Goal: Transaction & Acquisition: Purchase product/service

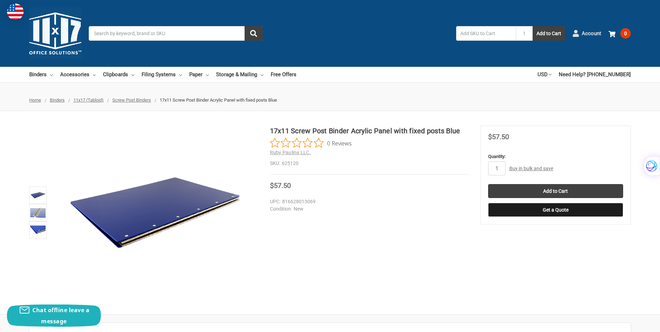
click at [589, 34] on span "Account" at bounding box center [590, 34] width 19 height 8
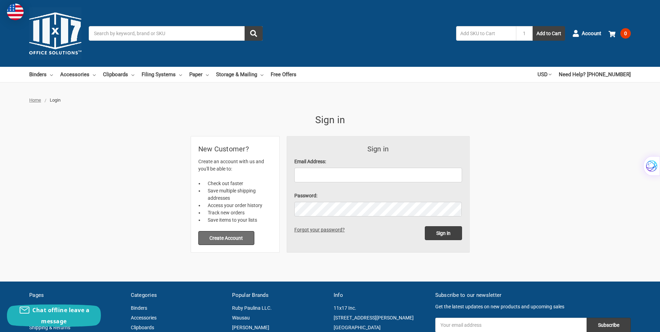
click at [226, 238] on button "Create Account" at bounding box center [226, 238] width 56 height 14
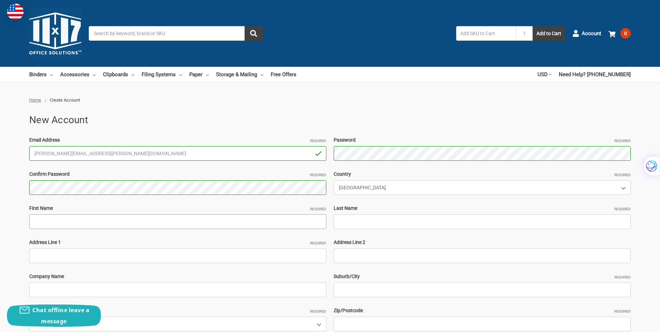
click at [112, 217] on input "First Name Required" at bounding box center [177, 221] width 297 height 15
type input "Michael"
type input "Hopkins"
type input "208 Avon Court"
type input "Lumos Fiber"
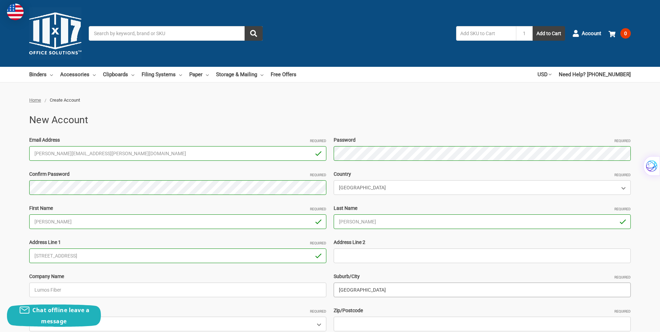
type input "Port Orange"
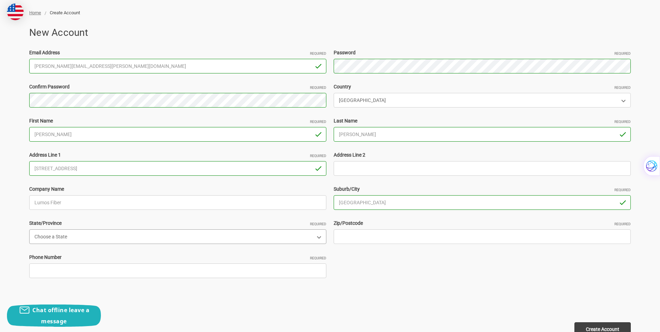
scroll to position [104, 0]
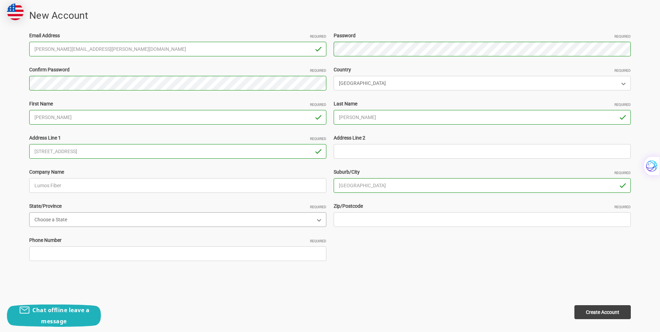
click at [316, 219] on select "Choose a State Alabama Alaska American Samoa Arizona Arkansas Armed Forces Afri…" at bounding box center [177, 219] width 297 height 15
select select "Florida"
click at [29, 212] on select "Choose a State Alabama Alaska American Samoa Arizona Arkansas Armed Forces Afri…" at bounding box center [177, 219] width 297 height 15
click at [418, 218] on input "Zip/Postcode Required" at bounding box center [481, 219] width 297 height 15
type input "32127"
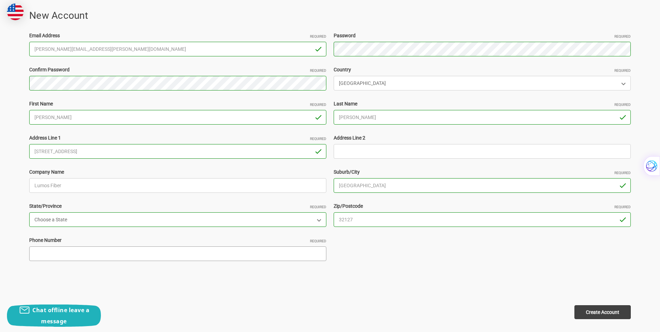
click at [59, 249] on input "Phone Number Required" at bounding box center [177, 253] width 297 height 15
type input "5403142751"
click at [603, 312] on input "Create Account" at bounding box center [602, 312] width 56 height 14
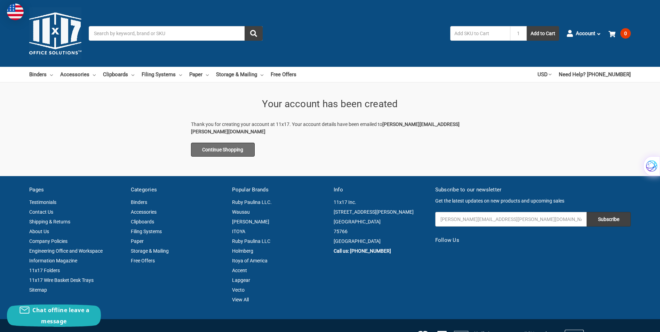
click at [221, 143] on link "Continue Shopping" at bounding box center [223, 150] width 64 height 14
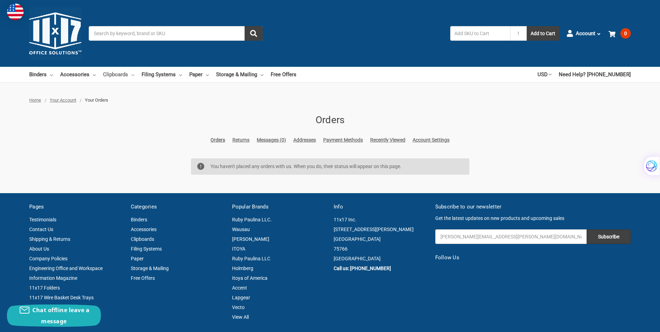
click at [127, 74] on link "Clipboards" at bounding box center [118, 74] width 31 height 15
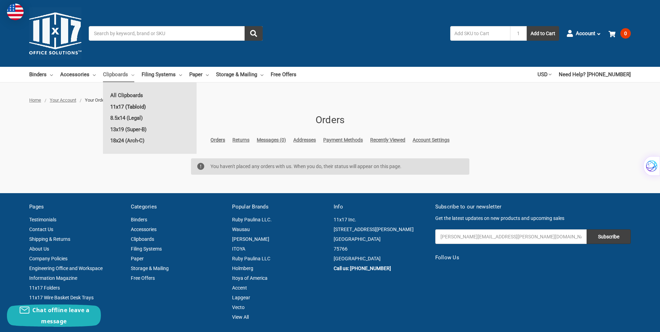
click at [128, 105] on link "11x17 (Tabloid)" at bounding box center [150, 106] width 94 height 11
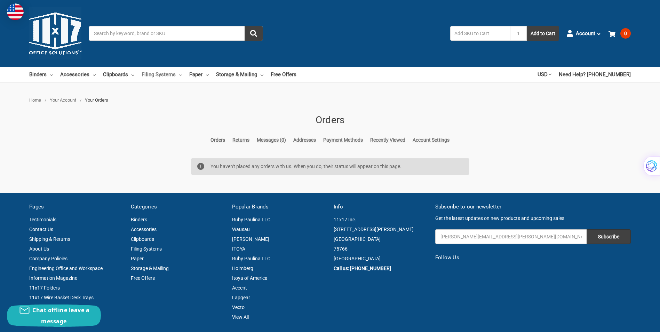
click at [179, 76] on icon at bounding box center [180, 75] width 3 height 3
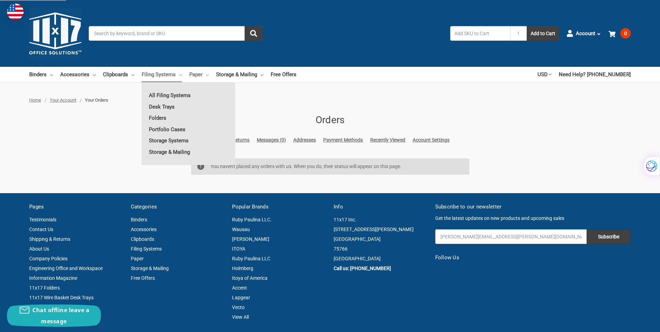
click at [203, 75] on link "Paper" at bounding box center [198, 74] width 19 height 15
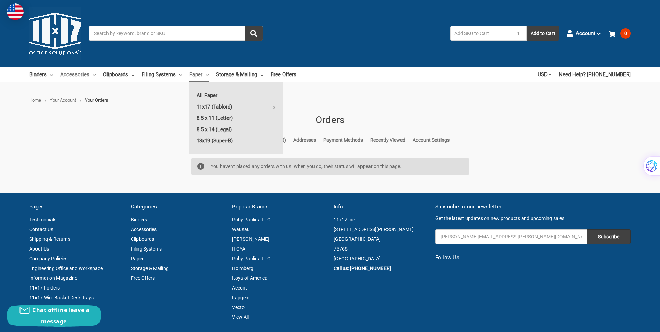
click at [90, 74] on link "Accessories" at bounding box center [77, 74] width 35 height 15
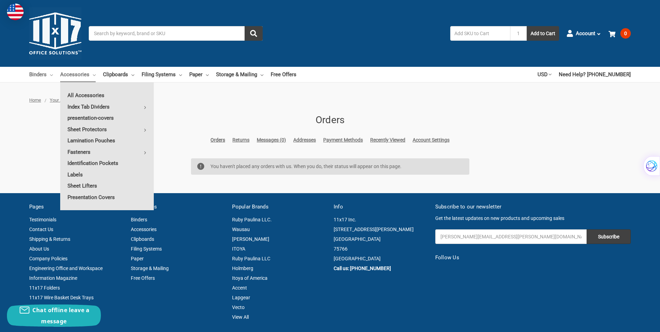
click at [52, 76] on icon at bounding box center [51, 75] width 3 height 3
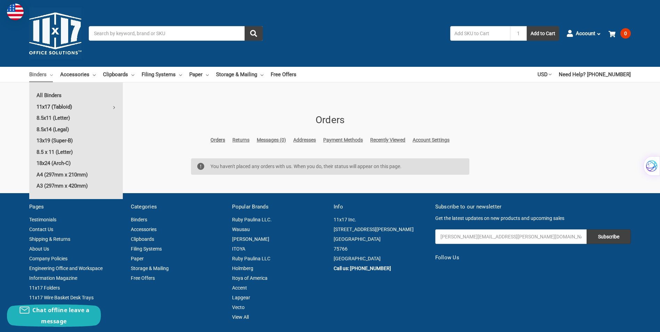
click at [47, 102] on link "11x17 (Tabloid)" at bounding box center [76, 106] width 94 height 11
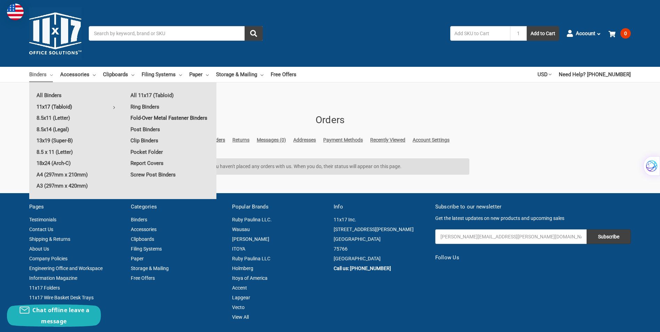
click at [162, 117] on link "Fold-Over Metal Fastener Binders" at bounding box center [169, 117] width 93 height 11
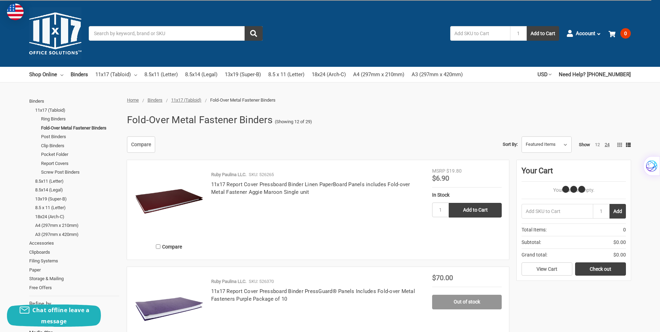
click at [161, 194] on img at bounding box center [169, 202] width 70 height 70
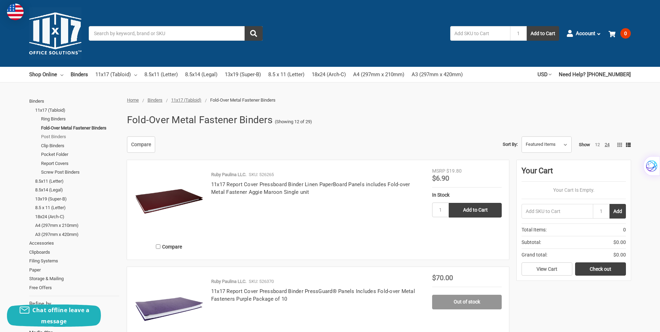
click at [55, 137] on link "Post Binders" at bounding box center [80, 136] width 78 height 9
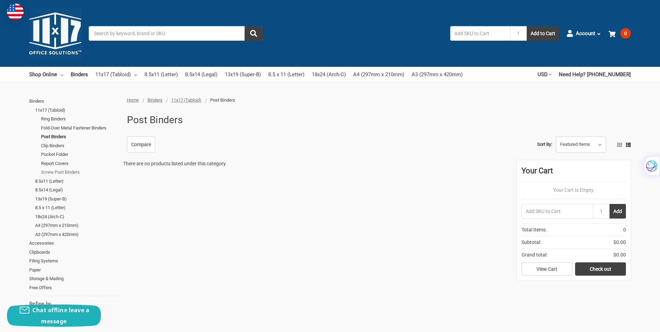
click at [67, 172] on link "Screw Post Binders" at bounding box center [80, 172] width 78 height 9
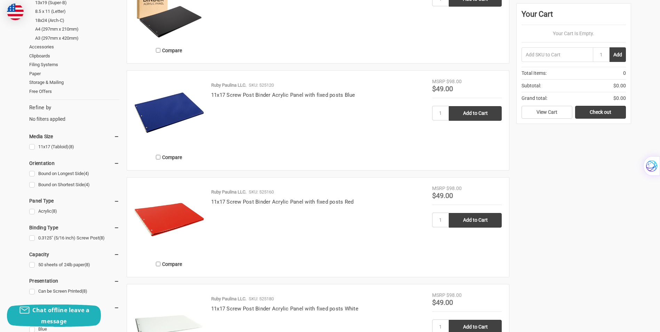
scroll to position [243, 0]
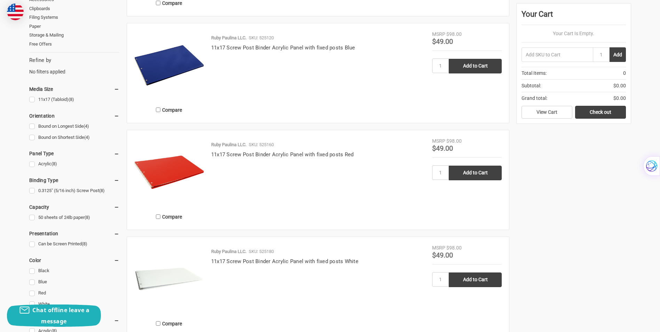
click at [162, 165] on img at bounding box center [169, 172] width 70 height 70
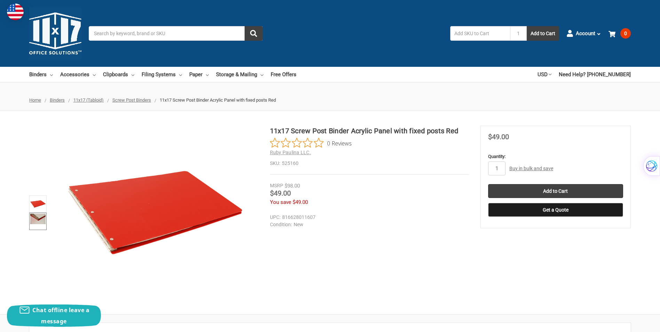
click at [35, 215] on img at bounding box center [37, 218] width 15 height 10
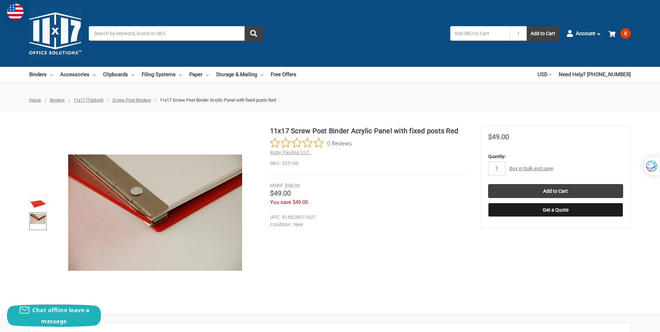
click at [533, 169] on link "Buy in bulk and save" at bounding box center [531, 168] width 44 height 6
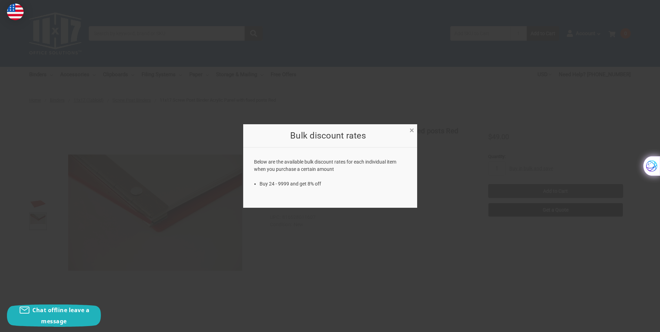
click at [410, 131] on span "×" at bounding box center [411, 130] width 5 height 10
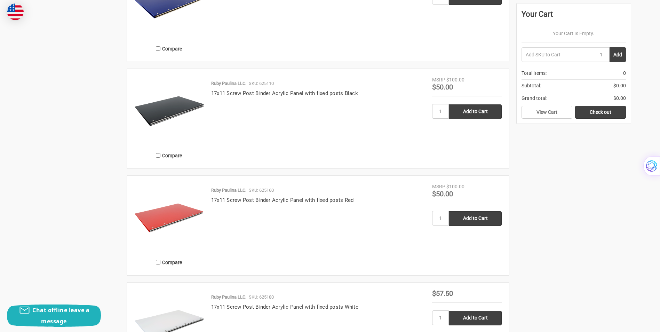
scroll to position [626, 0]
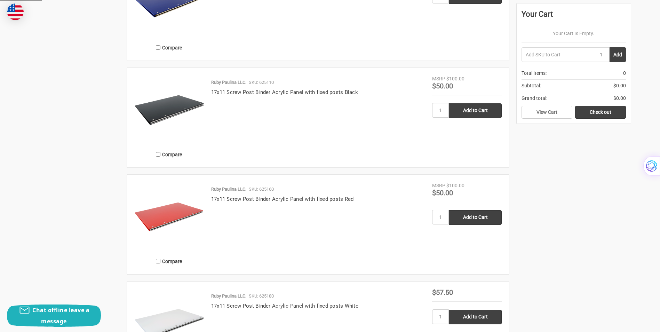
click at [173, 218] on img at bounding box center [169, 217] width 70 height 70
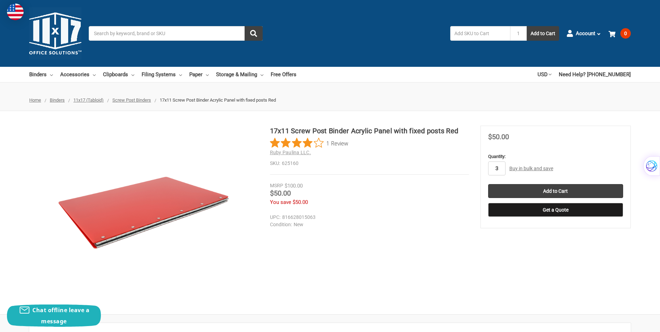
type input "3"
click at [488, 184] on input "Add to Cart" at bounding box center [555, 191] width 135 height 14
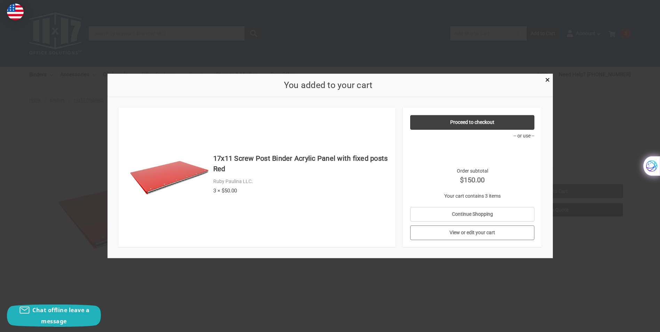
click at [492, 233] on link "View or edit your cart" at bounding box center [472, 232] width 124 height 15
